Goal: Task Accomplishment & Management: Use online tool/utility

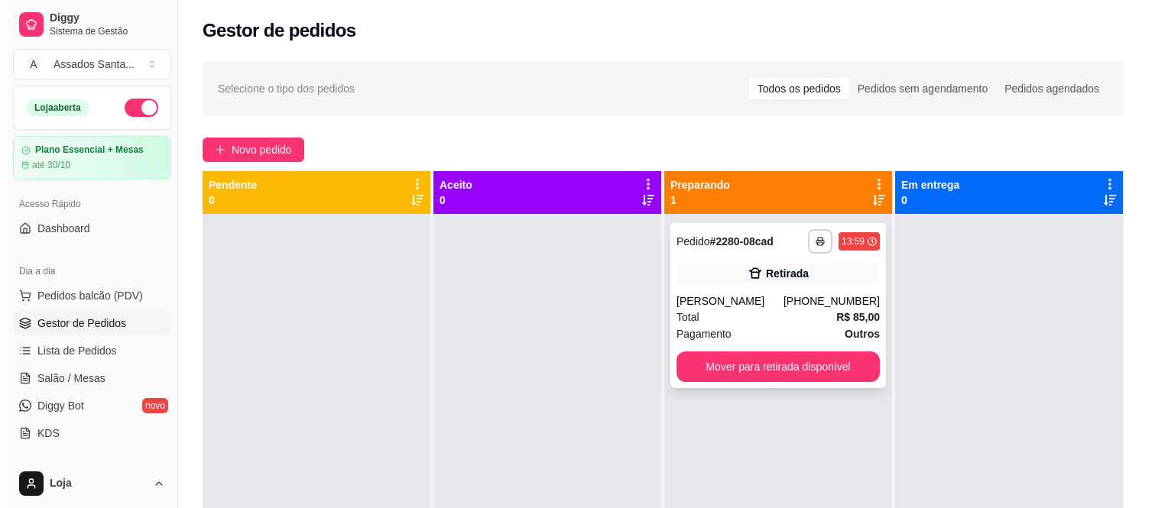
scroll to position [85, 0]
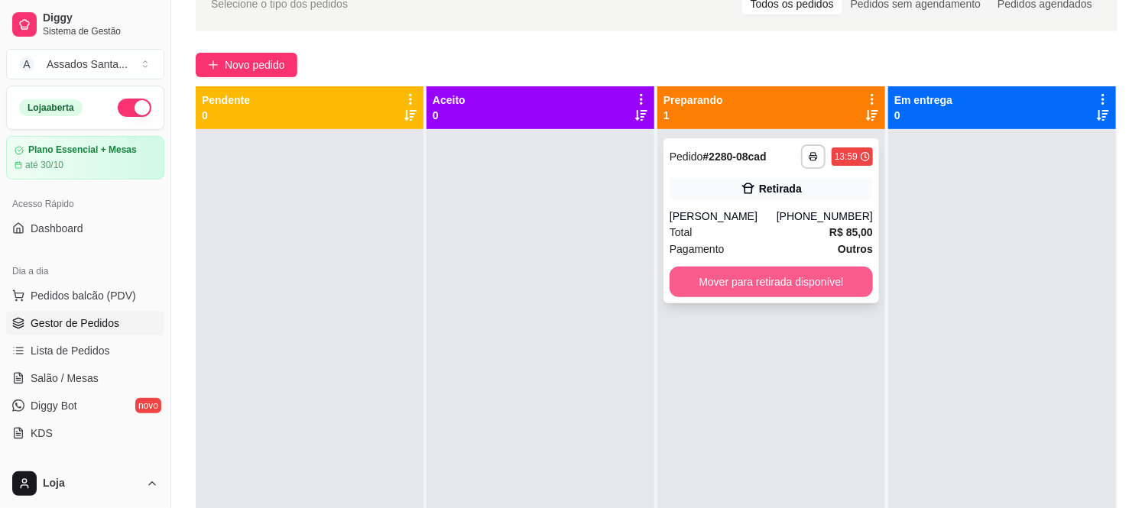
click at [748, 284] on button "Mover para retirada disponível" at bounding box center [771, 282] width 203 height 31
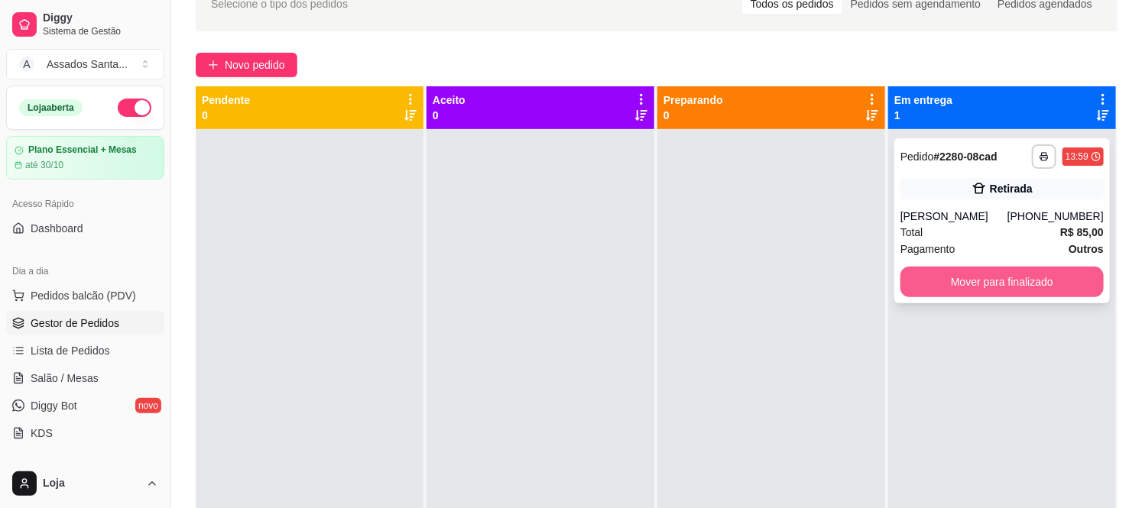
click at [943, 277] on button "Mover para finalizado" at bounding box center [1002, 282] width 203 height 31
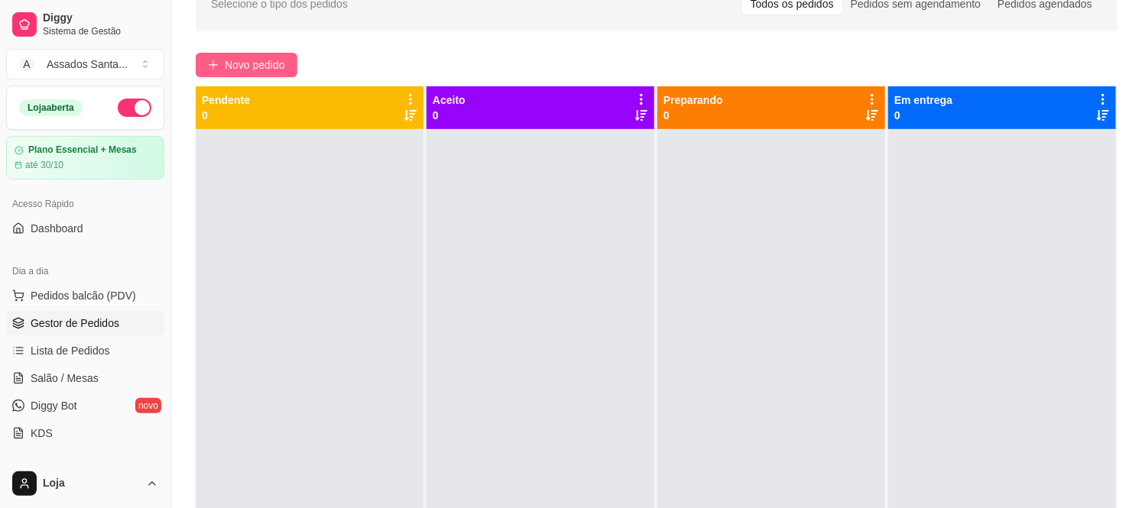
click at [248, 63] on span "Novo pedido" at bounding box center [255, 65] width 60 height 17
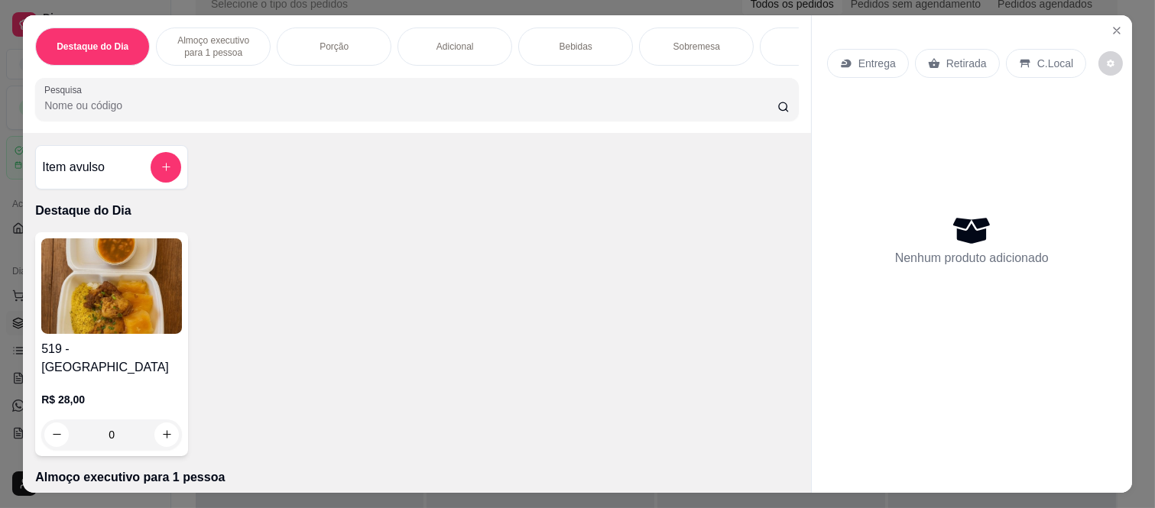
click at [870, 56] on p "Entrega" at bounding box center [877, 63] width 37 height 15
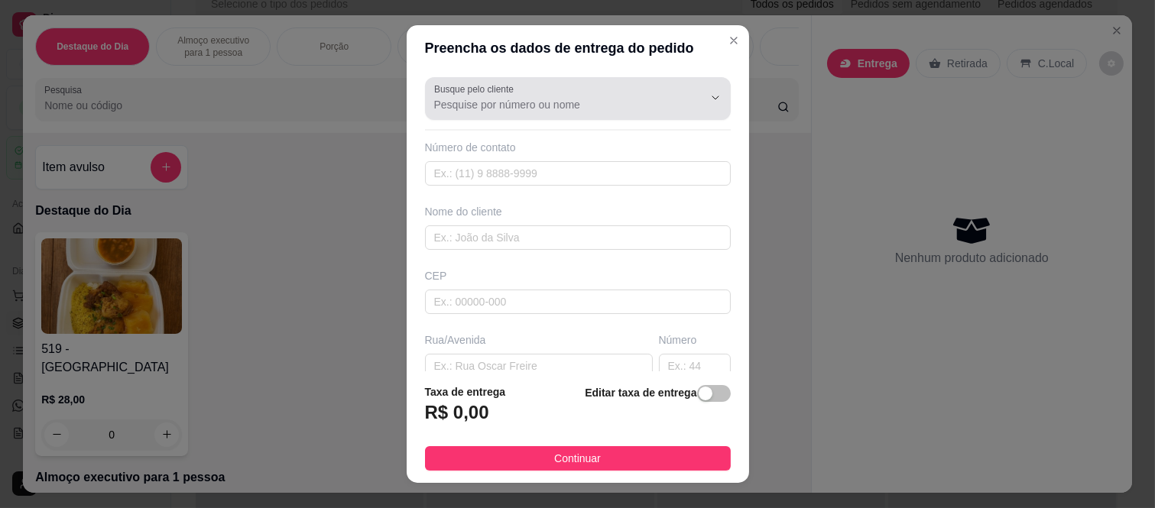
click at [621, 101] on input "Busque pelo cliente" at bounding box center [556, 104] width 245 height 15
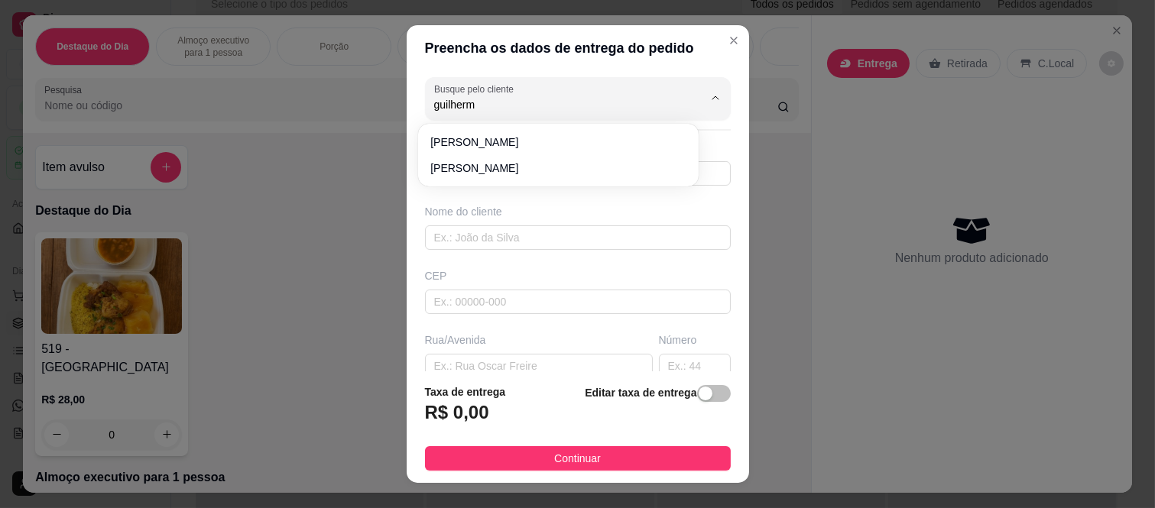
type input "[PERSON_NAME]"
click at [549, 184] on input "text" at bounding box center [578, 173] width 306 height 24
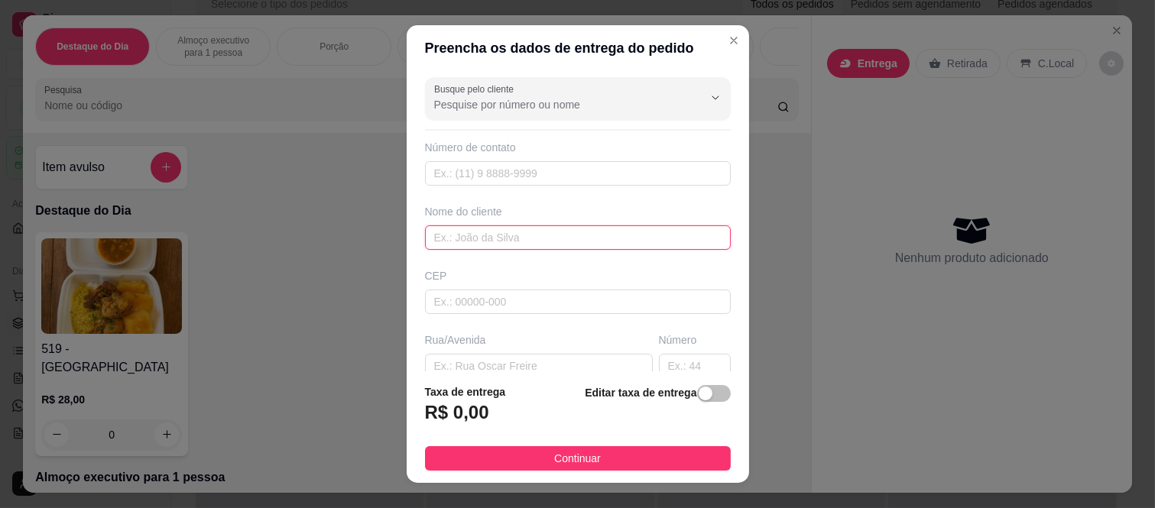
click at [473, 239] on input "text" at bounding box center [578, 238] width 306 height 24
type input "[PERSON_NAME]"
click at [701, 388] on span "button" at bounding box center [714, 393] width 34 height 17
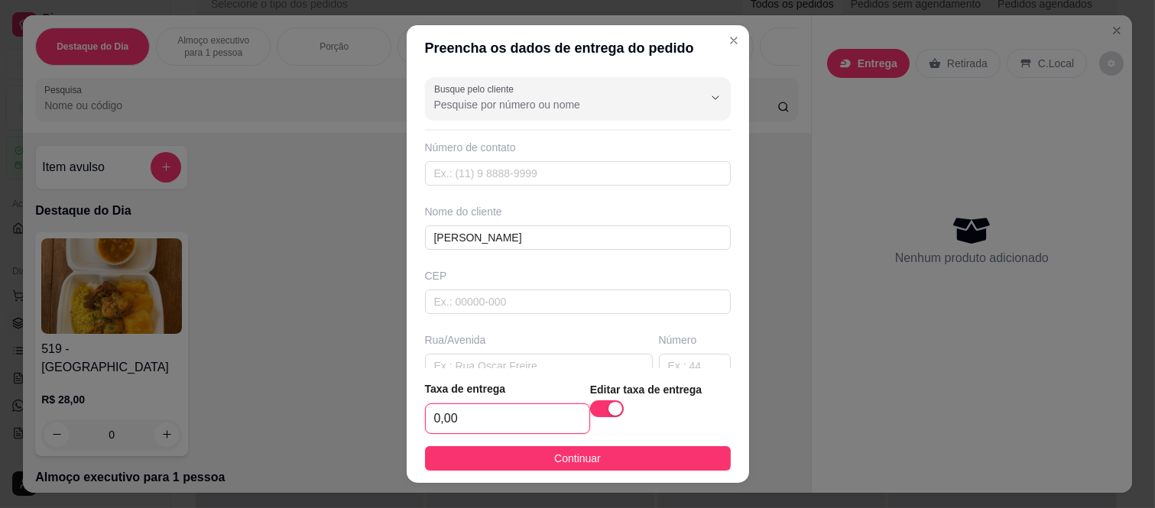
click at [434, 404] on input "0,00" at bounding box center [508, 418] width 164 height 29
click at [483, 415] on input "0,00" at bounding box center [508, 418] width 164 height 29
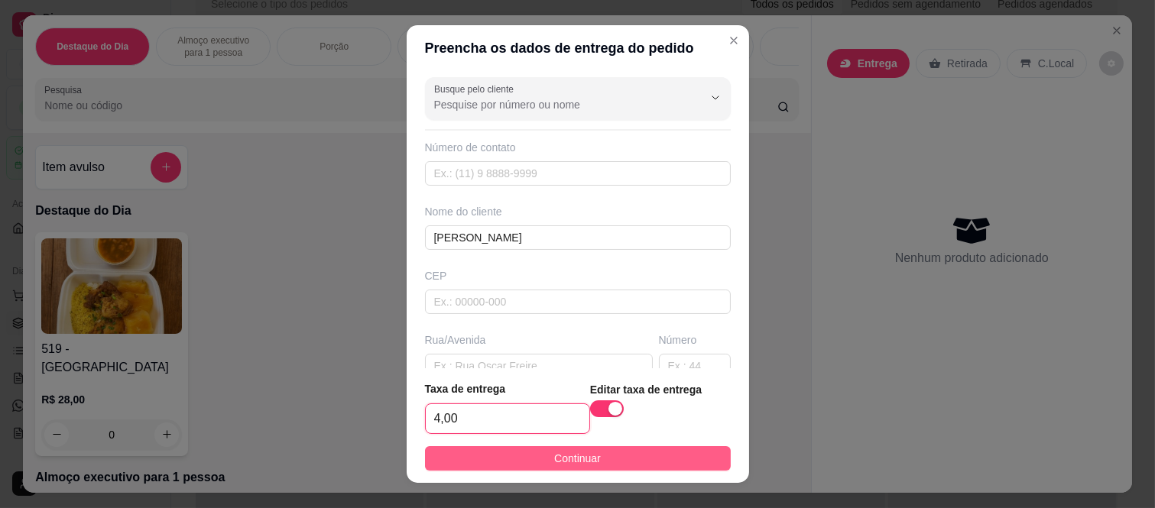
type input "4,00"
click at [538, 455] on button "Continuar" at bounding box center [578, 459] width 306 height 24
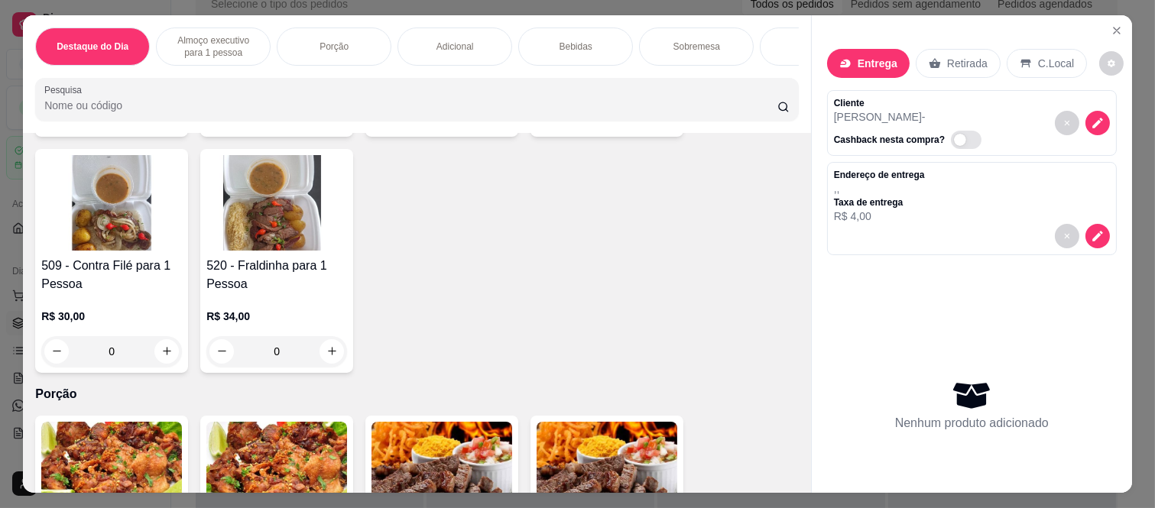
scroll to position [594, 0]
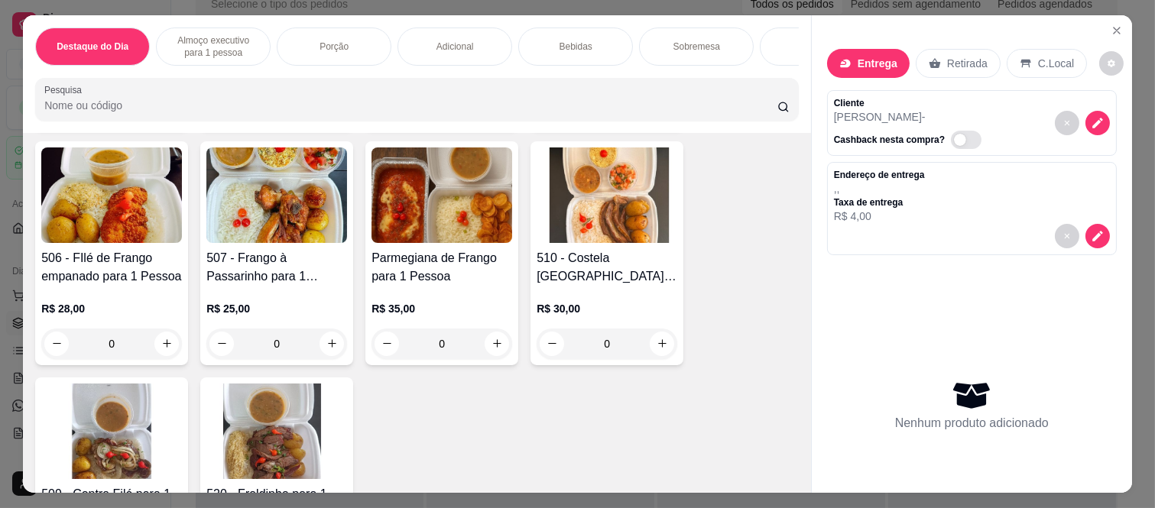
click at [498, 335] on div "0" at bounding box center [442, 344] width 141 height 31
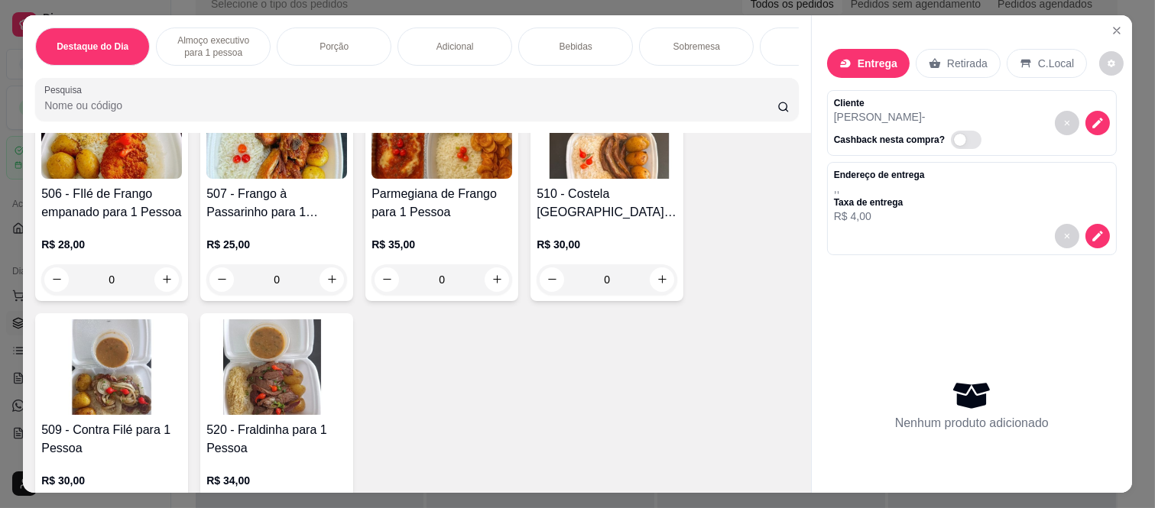
scroll to position [765, 0]
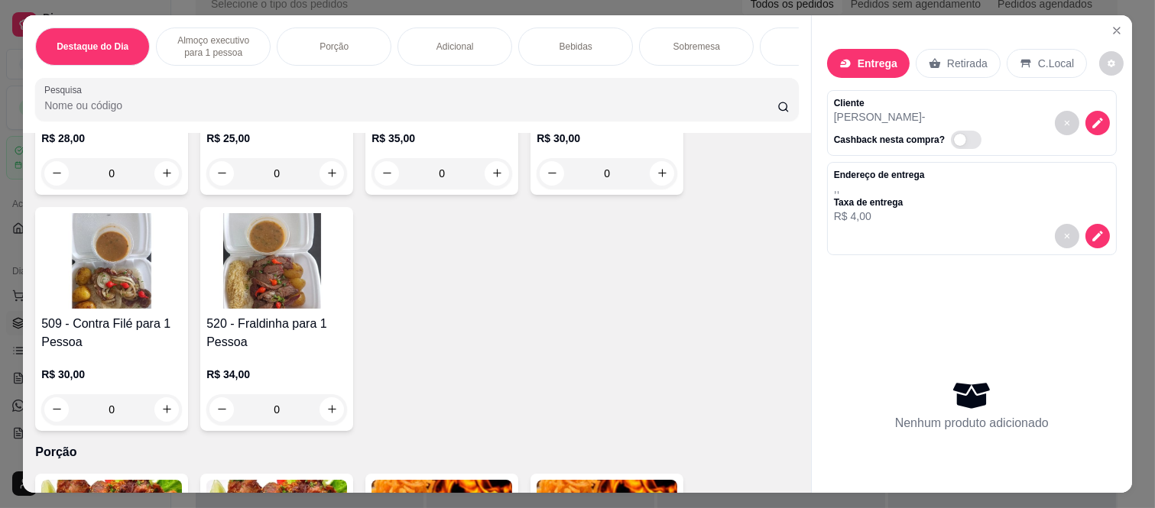
click at [660, 158] on div "0" at bounding box center [607, 173] width 141 height 31
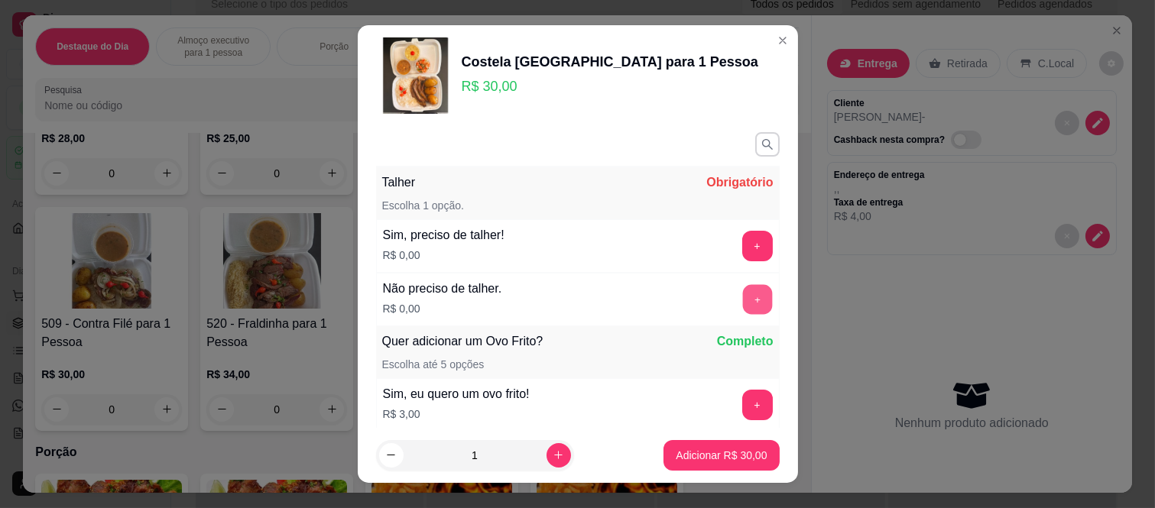
click at [742, 301] on button "+" at bounding box center [757, 300] width 30 height 30
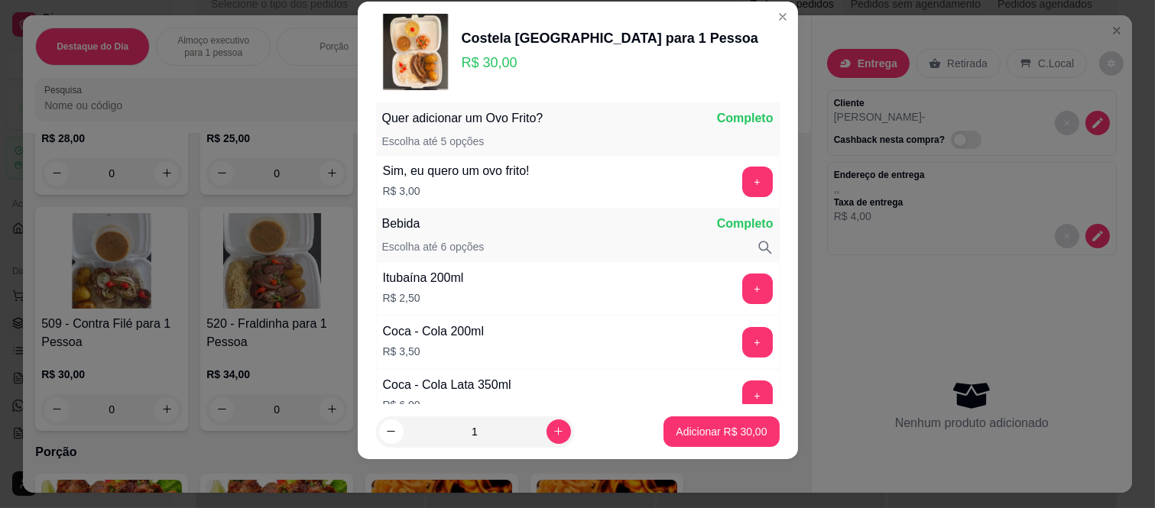
scroll to position [200, 0]
click at [697, 429] on p "Adicionar R$ 30,00" at bounding box center [721, 431] width 91 height 15
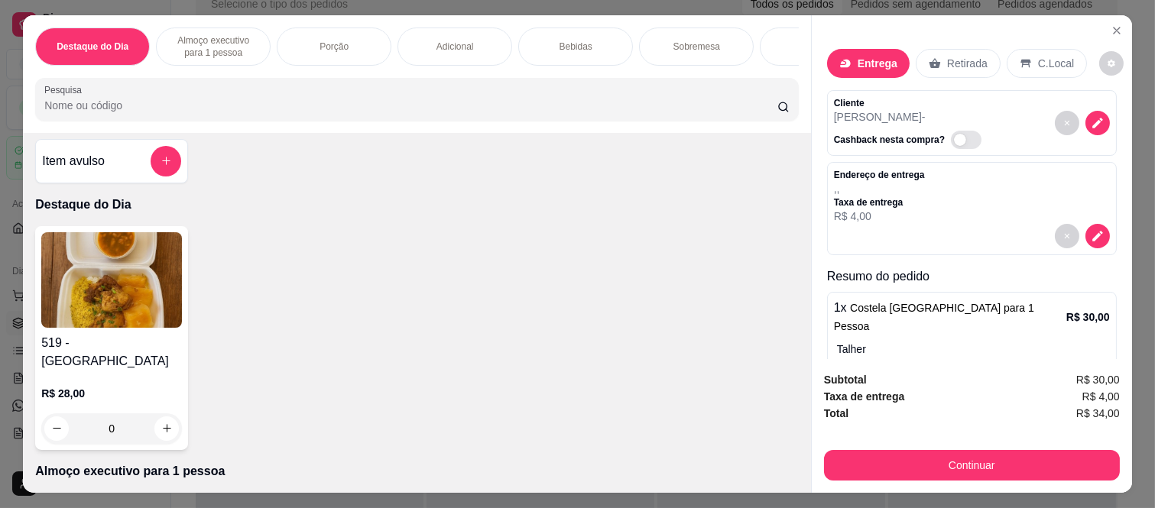
scroll to position [0, 0]
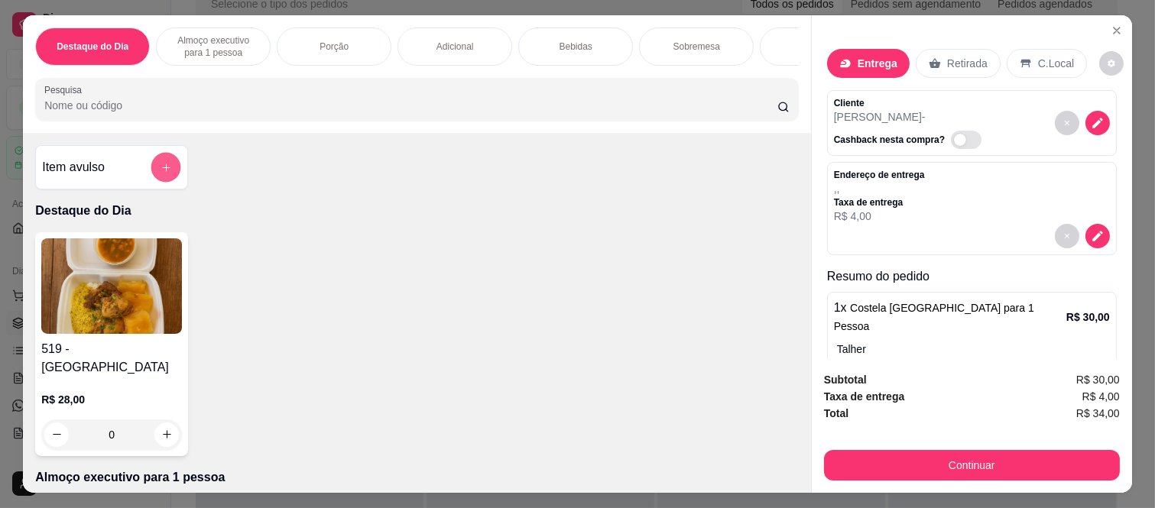
click at [151, 174] on div at bounding box center [166, 167] width 31 height 31
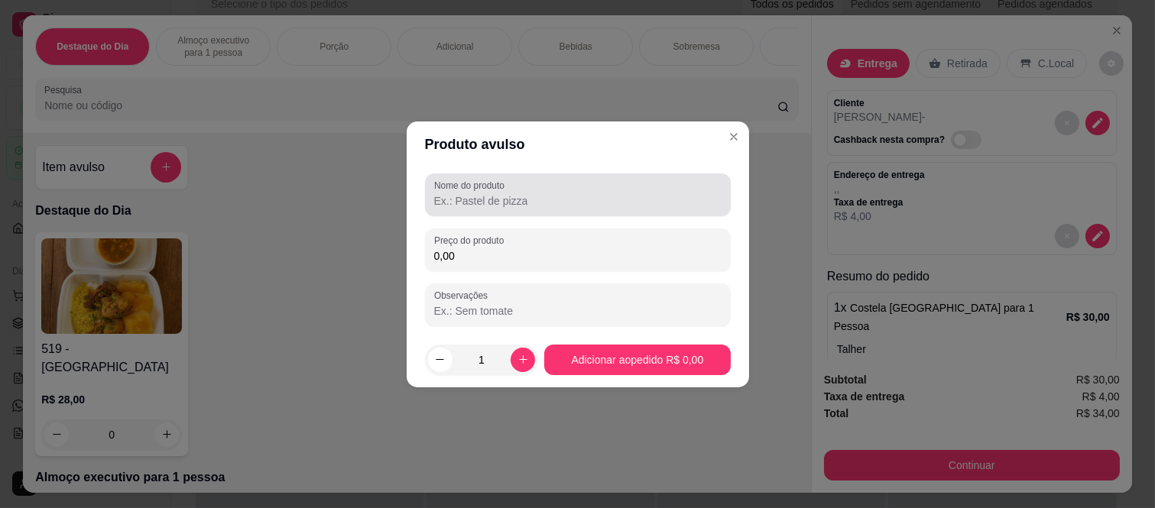
click at [508, 193] on input "Nome do produto" at bounding box center [578, 200] width 288 height 15
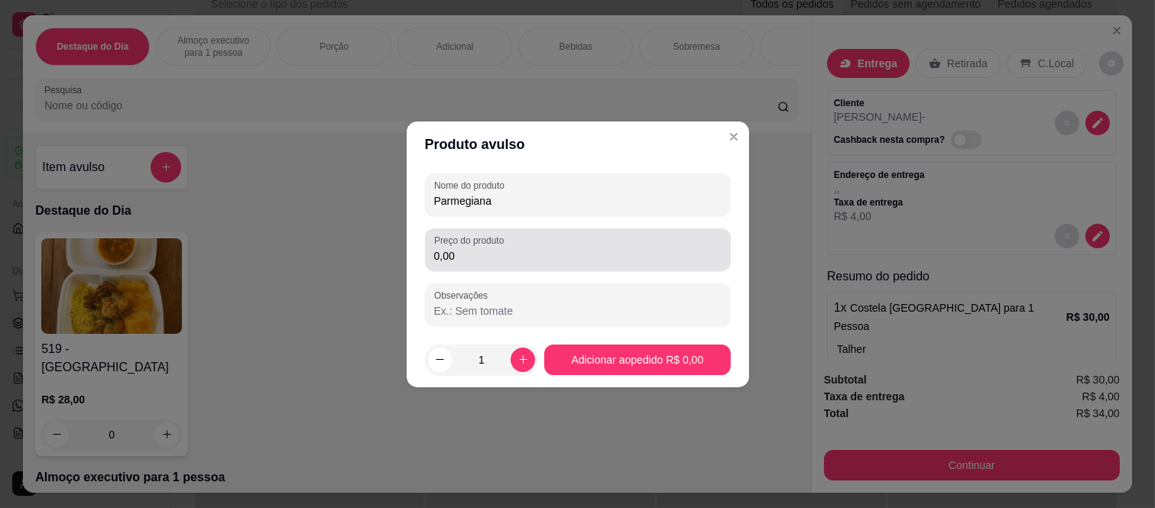
type input "Parmegiana"
click at [572, 254] on input "0,00" at bounding box center [578, 256] width 288 height 15
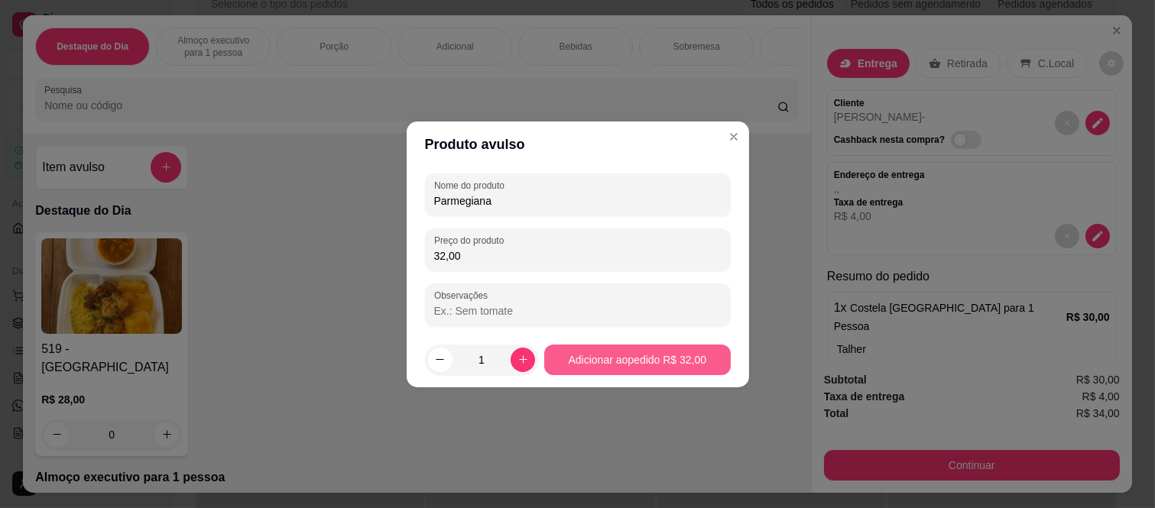
type input "32,00"
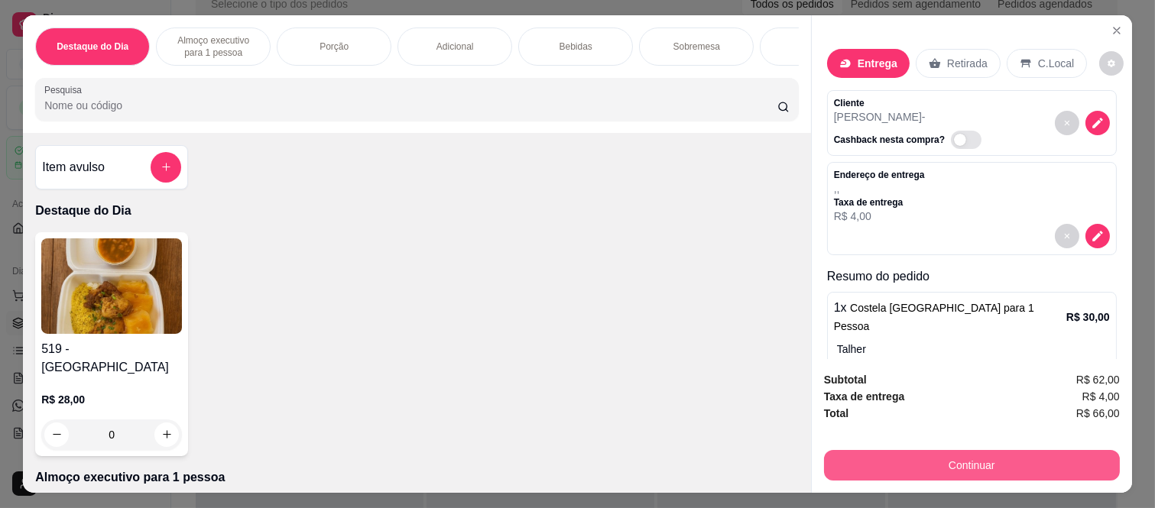
click at [947, 465] on button "Continuar" at bounding box center [972, 465] width 296 height 31
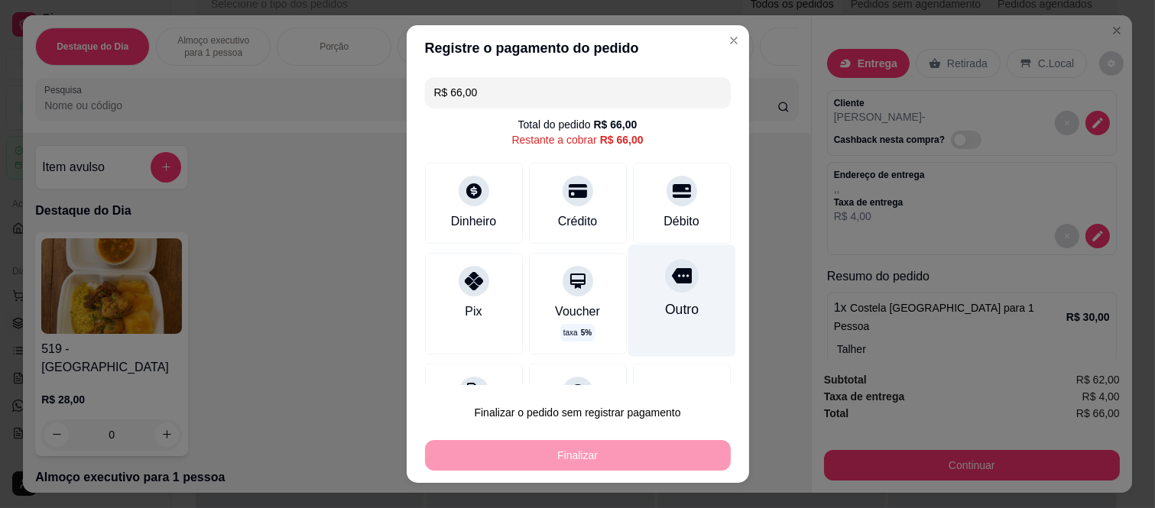
click at [667, 272] on div at bounding box center [682, 276] width 34 height 34
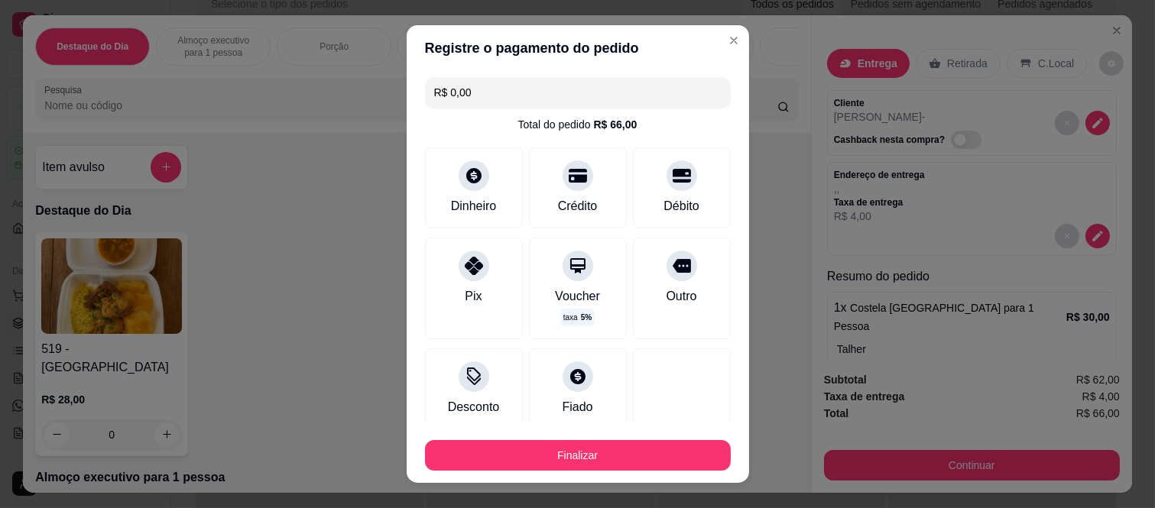
click at [651, 437] on div "Finalizar" at bounding box center [578, 452] width 306 height 37
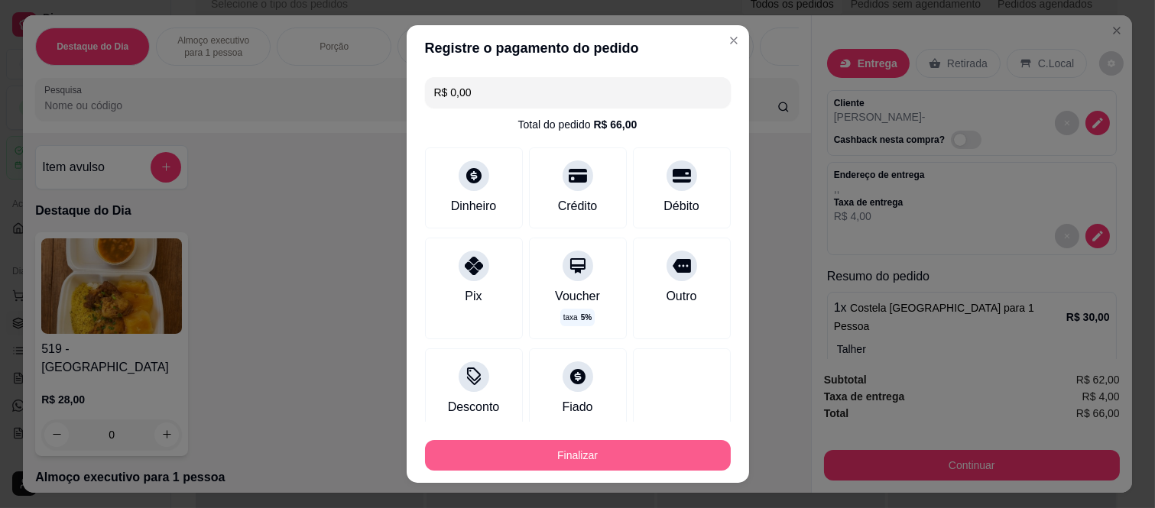
click at [651, 453] on button "Finalizar" at bounding box center [578, 455] width 306 height 31
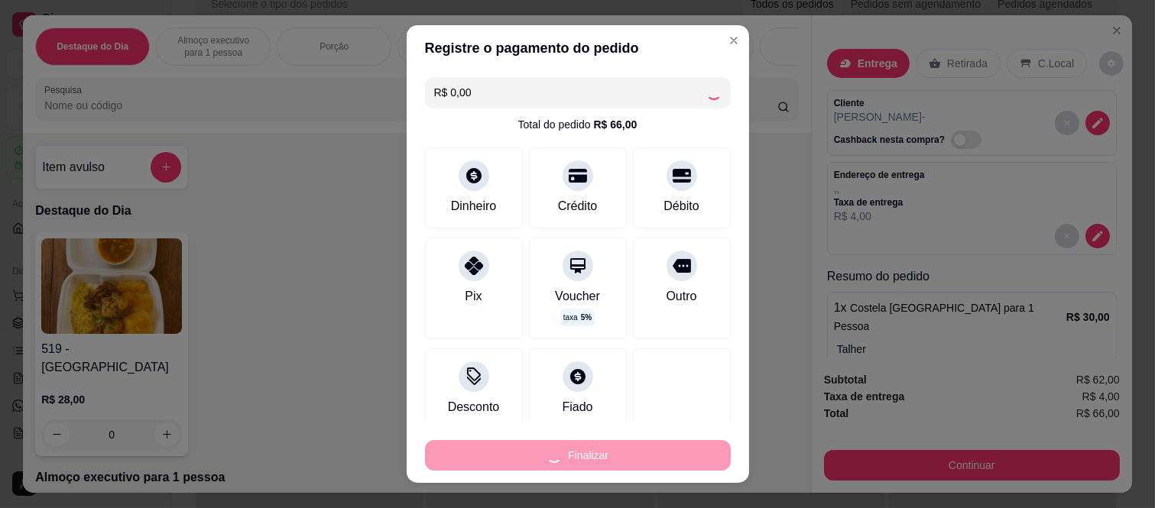
type input "-R$ 66,00"
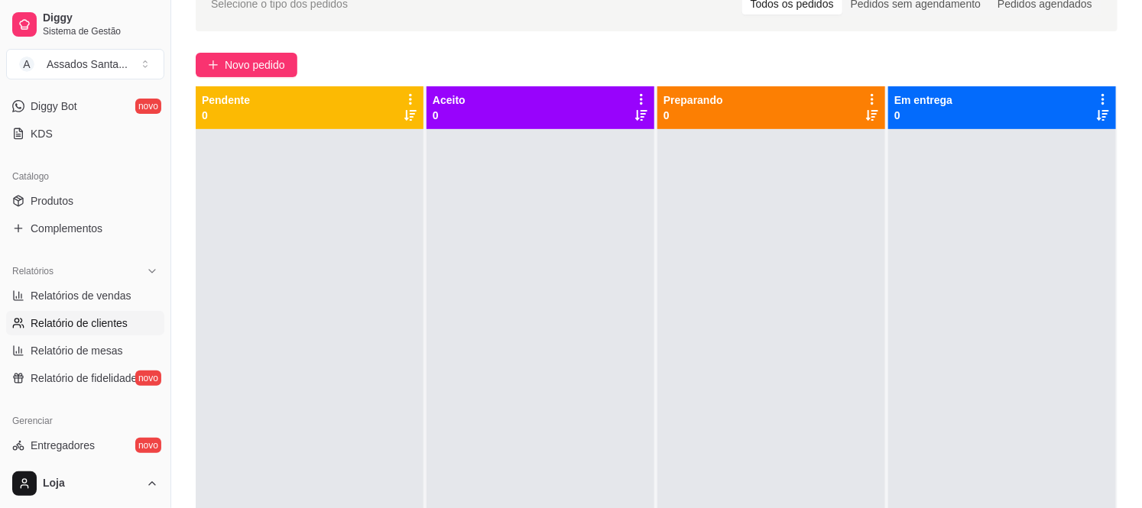
scroll to position [339, 0]
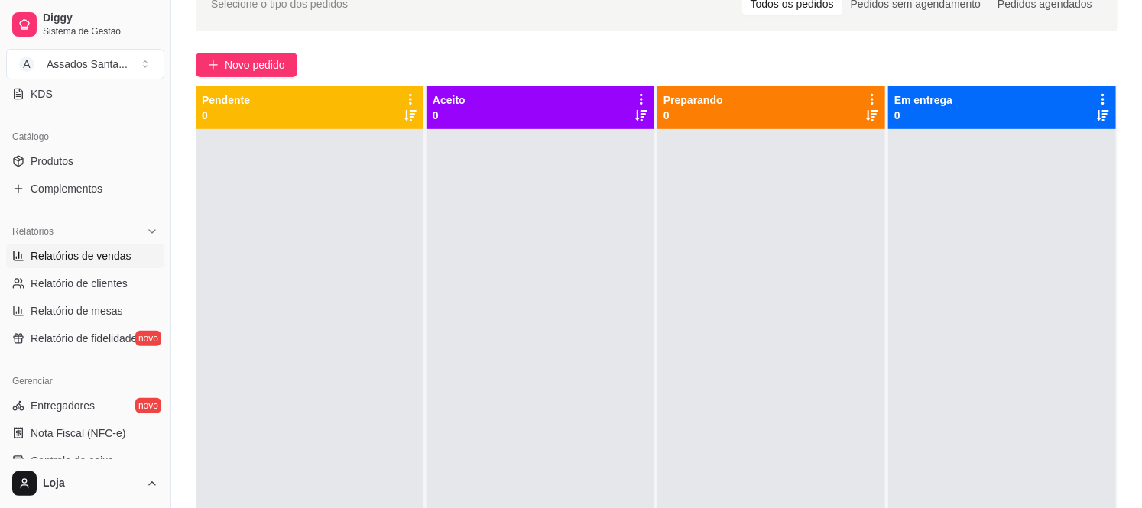
click at [102, 258] on span "Relatórios de vendas" at bounding box center [81, 256] width 101 height 15
select select "ALL"
select select "0"
